Goal: Task Accomplishment & Management: Manage account settings

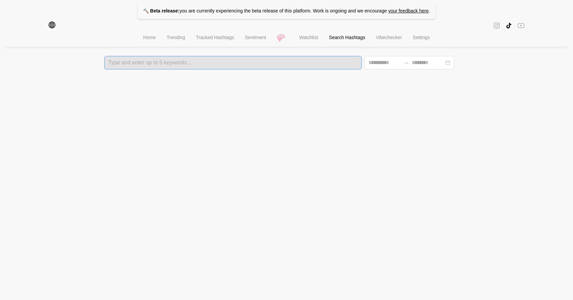
click at [168, 63] on div at bounding box center [232, 62] width 253 height 5
type input "**********"
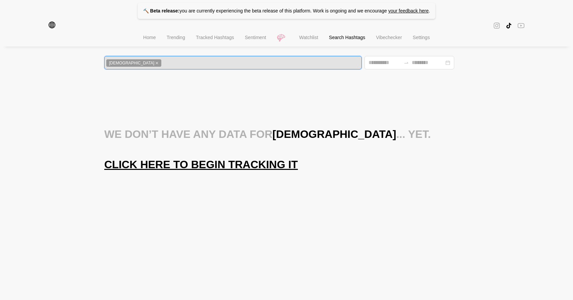
click at [219, 171] on span "Click here to begin tracking it" at bounding box center [201, 164] width 194 height 13
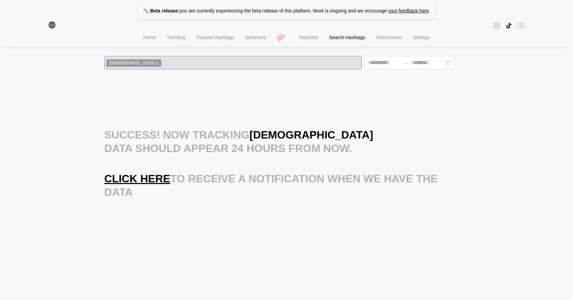
click at [155, 62] on icon "close" at bounding box center [156, 62] width 3 height 3
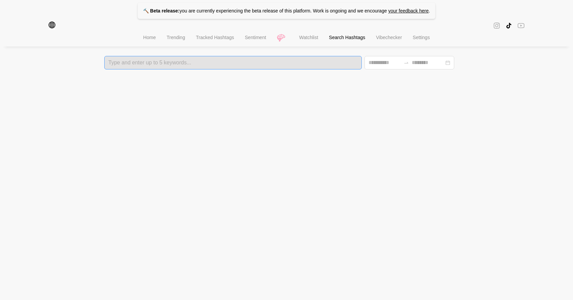
click at [141, 69] on div "Type and enter up to 5 keywords..." at bounding box center [232, 62] width 257 height 13
type input "**********"
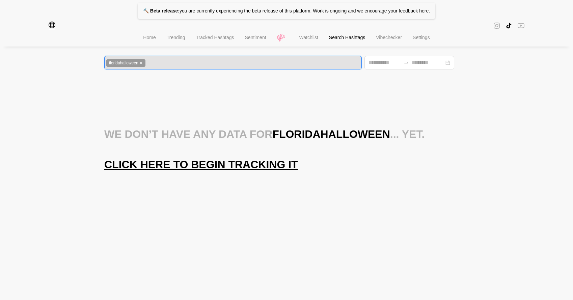
click at [207, 170] on span "Click here to begin tracking it" at bounding box center [201, 164] width 194 height 13
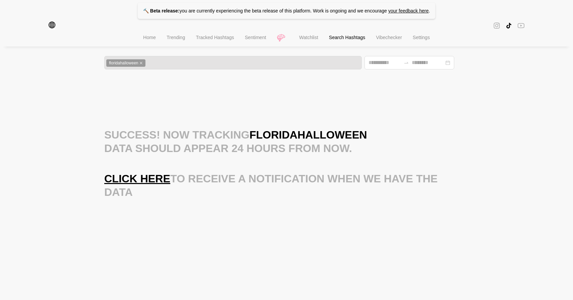
click at [156, 60] on div "floridahalloween" at bounding box center [232, 63] width 253 height 8
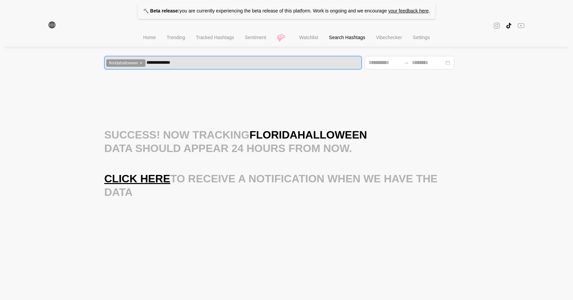
type input "**********"
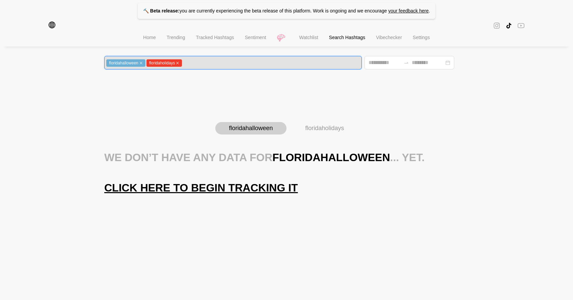
click at [142, 63] on icon "close" at bounding box center [141, 63] width 3 height 3
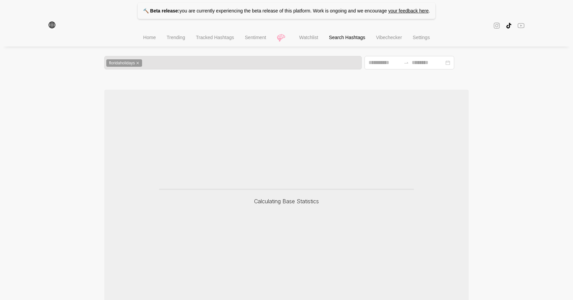
click at [169, 165] on div "Calculating Base Statistics" at bounding box center [286, 198] width 364 height 216
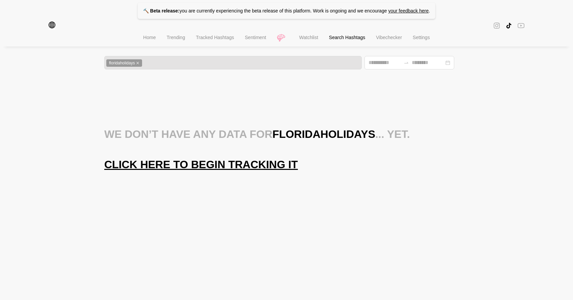
click at [139, 64] on icon "close" at bounding box center [137, 62] width 3 height 3
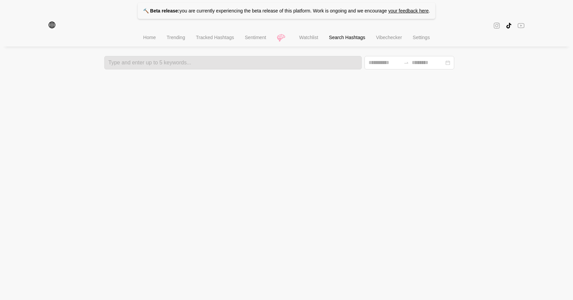
click at [135, 63] on div at bounding box center [232, 62] width 253 height 5
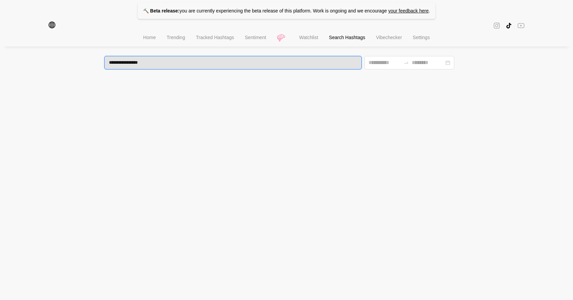
type input "**********"
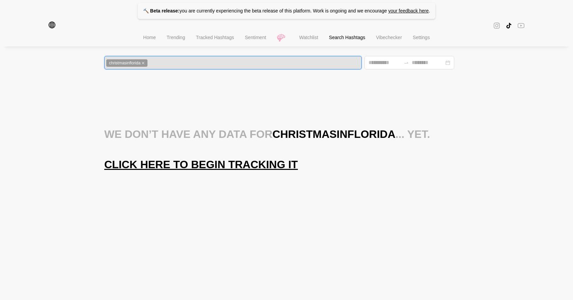
click at [211, 171] on span "Click here to begin tracking it" at bounding box center [201, 164] width 194 height 13
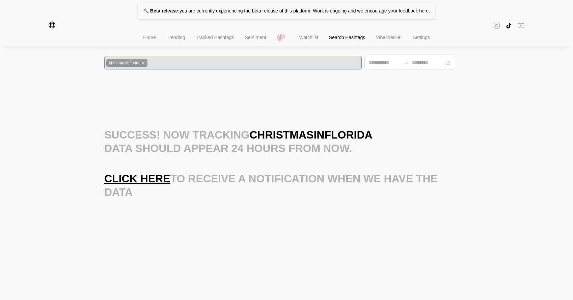
click at [145, 61] on icon "close" at bounding box center [142, 62] width 3 height 3
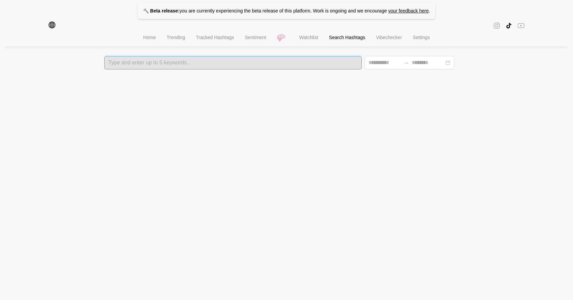
click at [312, 34] on li "Watchlist" at bounding box center [309, 38] width 30 height 17
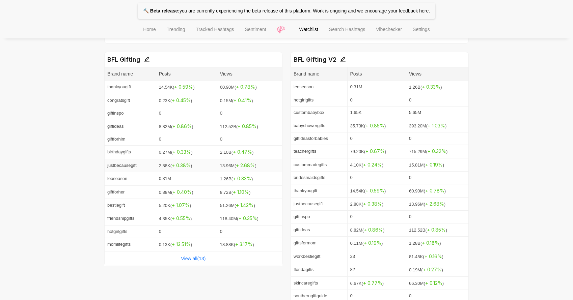
scroll to position [142, 0]
click at [199, 255] on link "View all( 13 )" at bounding box center [193, 257] width 25 height 5
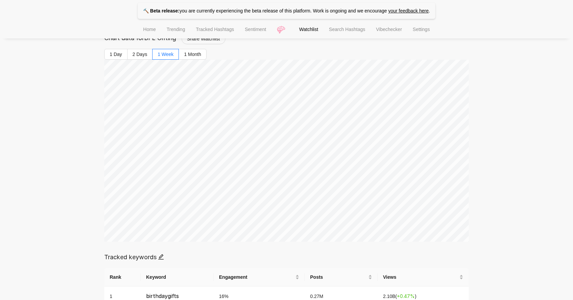
scroll to position [63, 0]
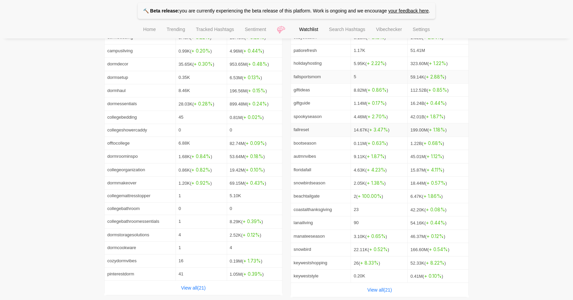
scroll to position [526, 0]
click at [378, 287] on link "View all( 21 )" at bounding box center [379, 289] width 25 height 5
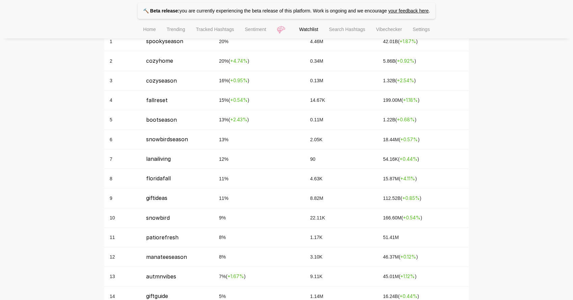
scroll to position [411, 0]
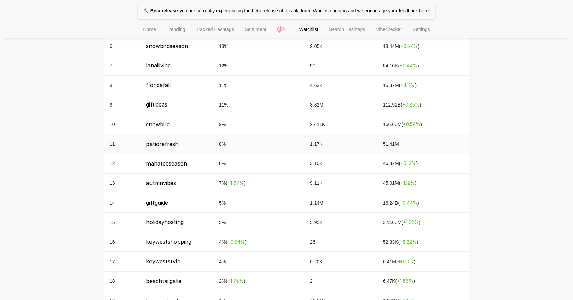
click at [285, 169] on td "8 %" at bounding box center [259, 164] width 91 height 20
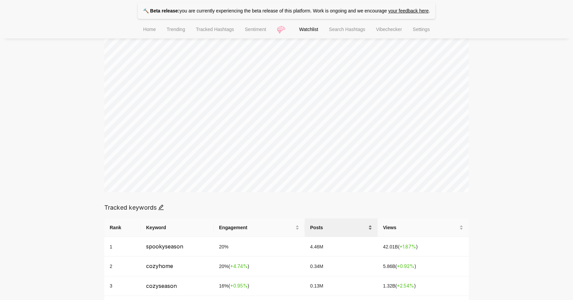
scroll to position [120, 0]
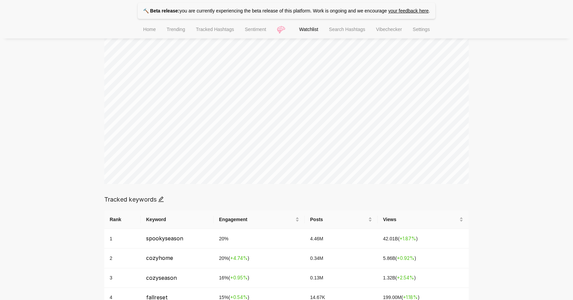
click at [162, 199] on icon "edit" at bounding box center [160, 199] width 5 height 5
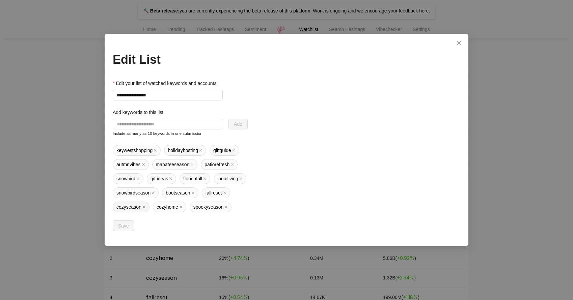
scroll to position [31, 0]
click at [155, 191] on icon "close" at bounding box center [152, 192] width 3 height 3
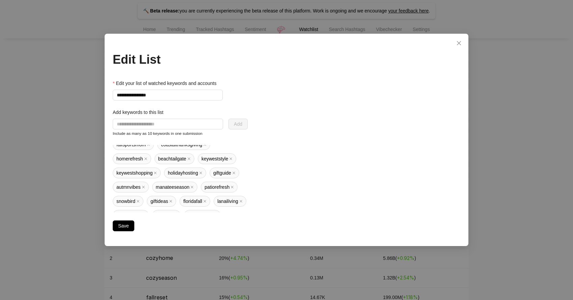
scroll to position [0, 0]
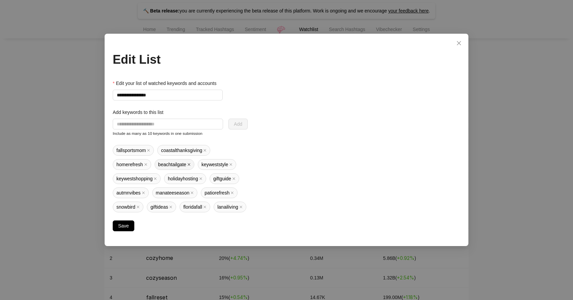
click at [191, 165] on icon "close" at bounding box center [188, 164] width 3 height 3
click at [149, 149] on icon "close" at bounding box center [148, 150] width 3 height 3
click at [228, 193] on icon "close" at bounding box center [227, 193] width 3 height 3
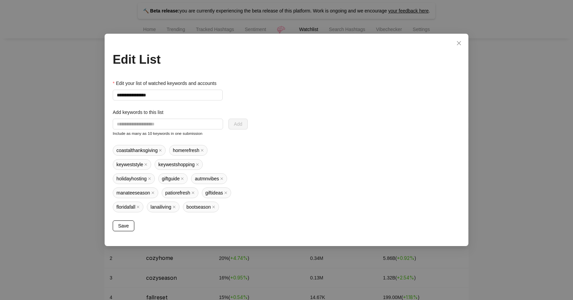
click at [119, 225] on span "Save" at bounding box center [123, 225] width 11 height 7
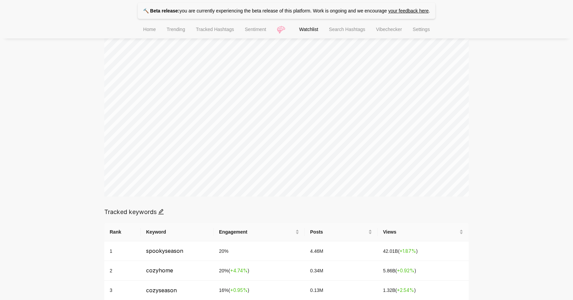
scroll to position [73, 0]
